Goal: Task Accomplishment & Management: Use online tool/utility

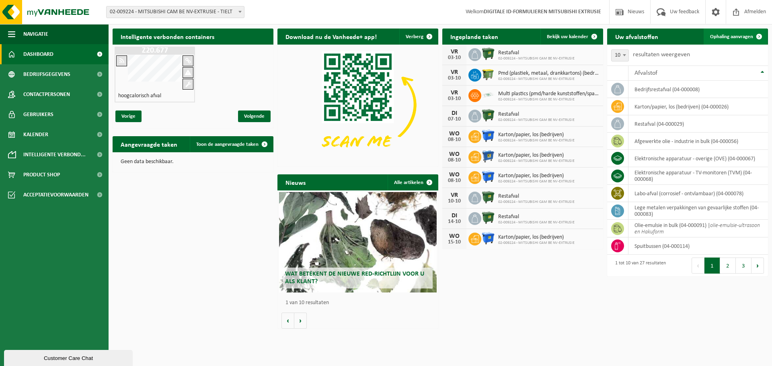
click at [725, 35] on span "Ophaling aanvragen" at bounding box center [731, 36] width 43 height 5
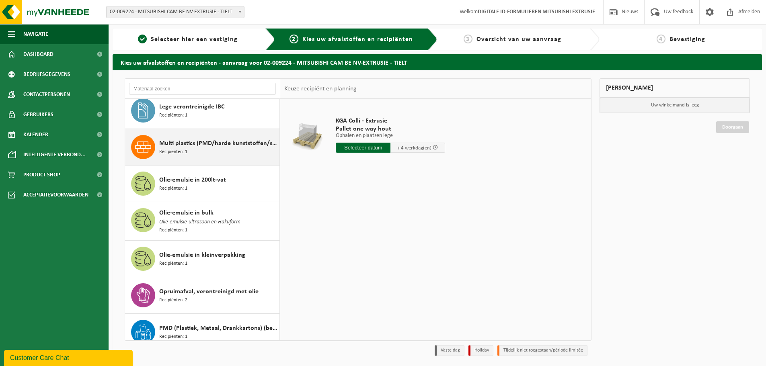
scroll to position [483, 0]
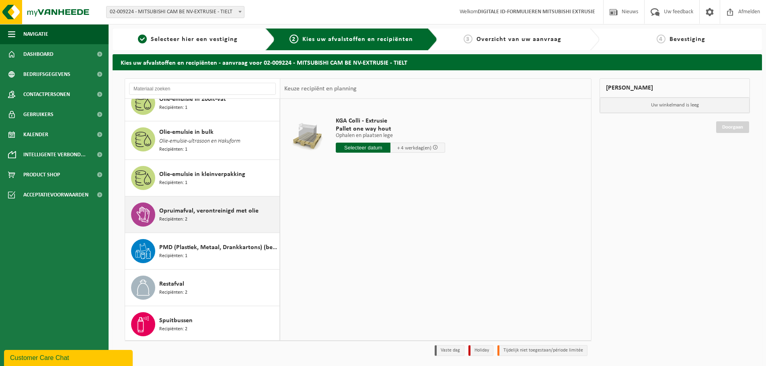
click at [204, 215] on div "Opruimafval, verontreinigd met olie Recipiënten: 2" at bounding box center [218, 215] width 118 height 24
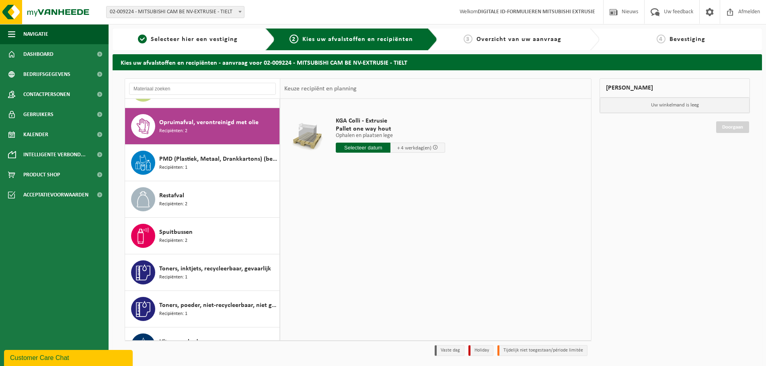
scroll to position [660, 0]
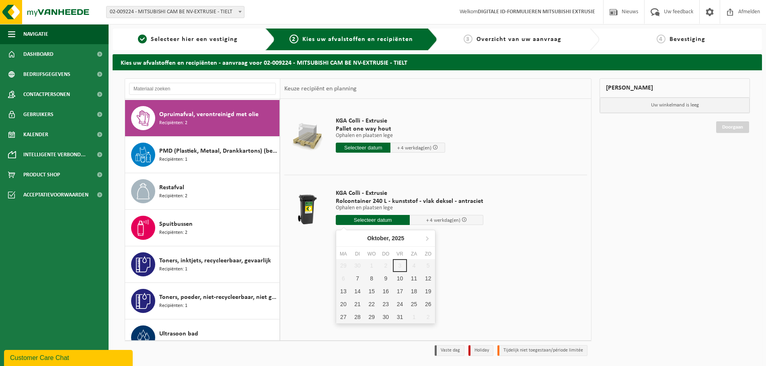
click at [377, 222] on input "text" at bounding box center [373, 220] width 74 height 10
click at [358, 280] on div "7" at bounding box center [357, 278] width 14 height 13
type input "Van 2025-10-07"
